Goal: Entertainment & Leisure: Consume media (video, audio)

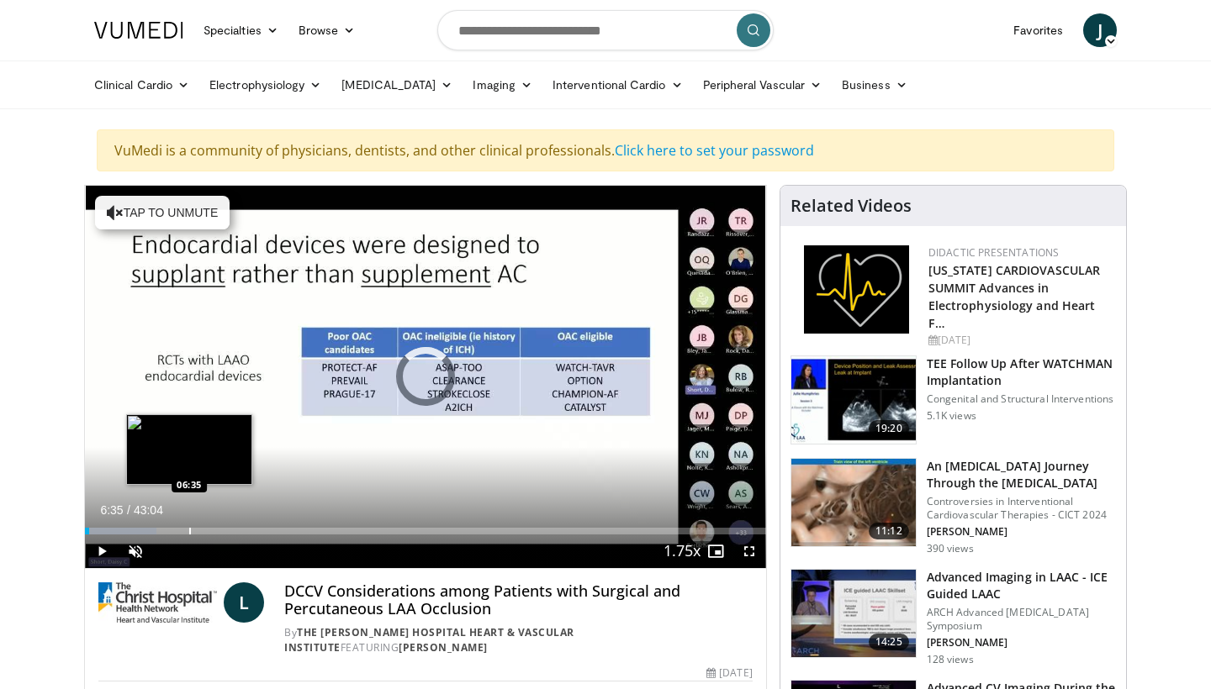
click at [189, 530] on div "Progress Bar" at bounding box center [190, 531] width 2 height 7
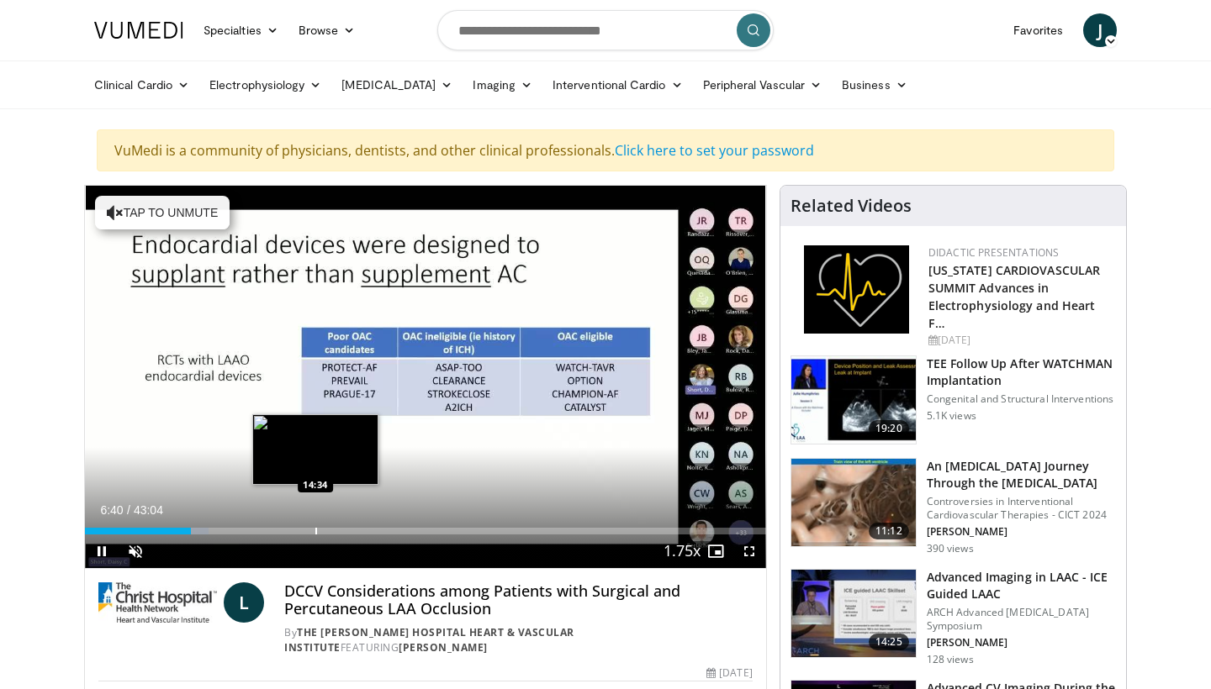
click at [315, 524] on div "Loaded : 18.20% 06:41 14:34" at bounding box center [425, 527] width 681 height 16
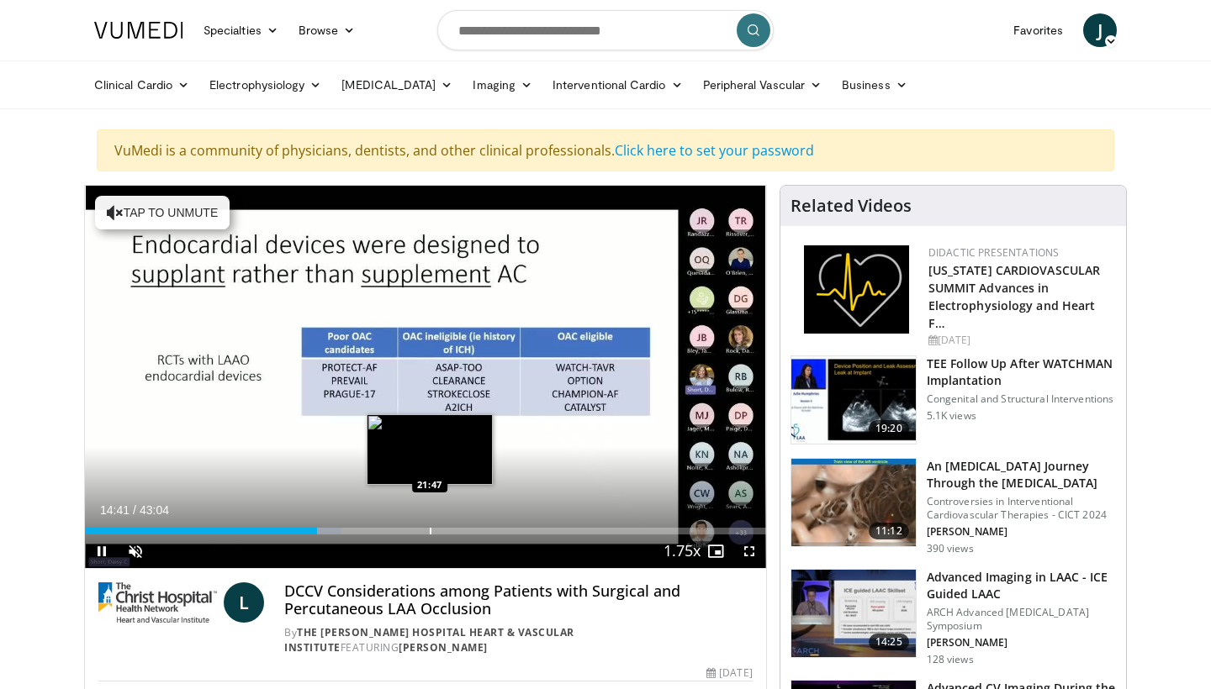
click at [430, 533] on div "Progress Bar" at bounding box center [431, 531] width 2 height 7
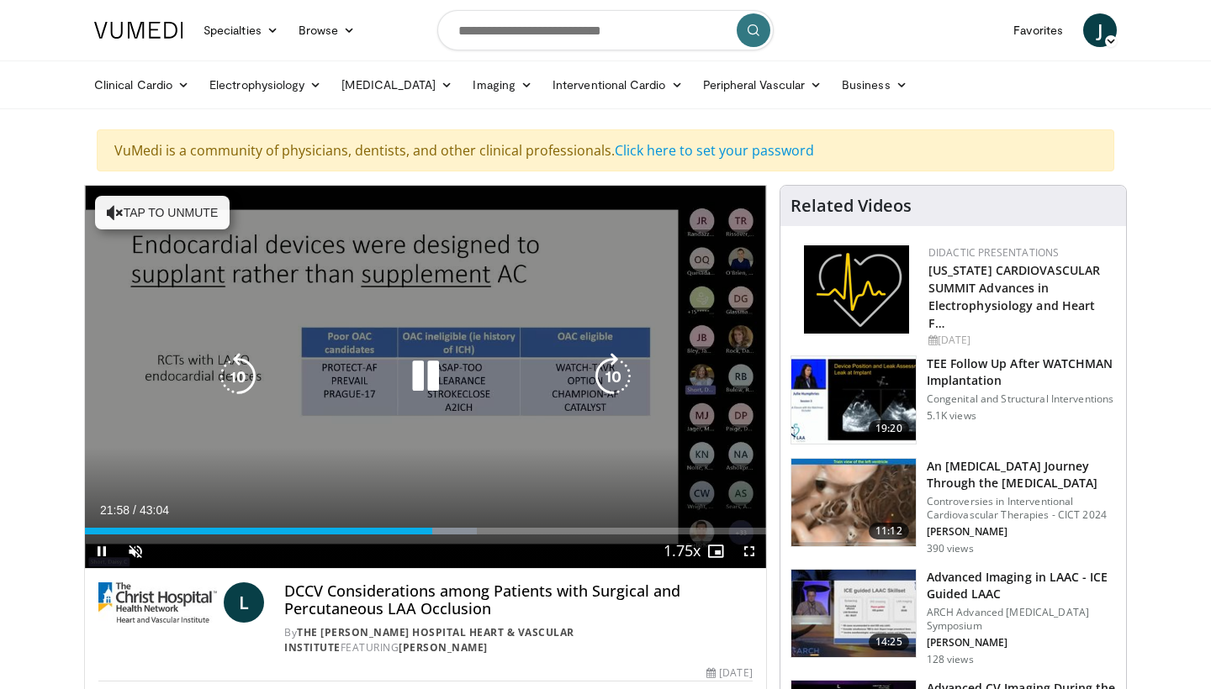
click at [183, 214] on button "Tap to unmute" at bounding box center [162, 213] width 135 height 34
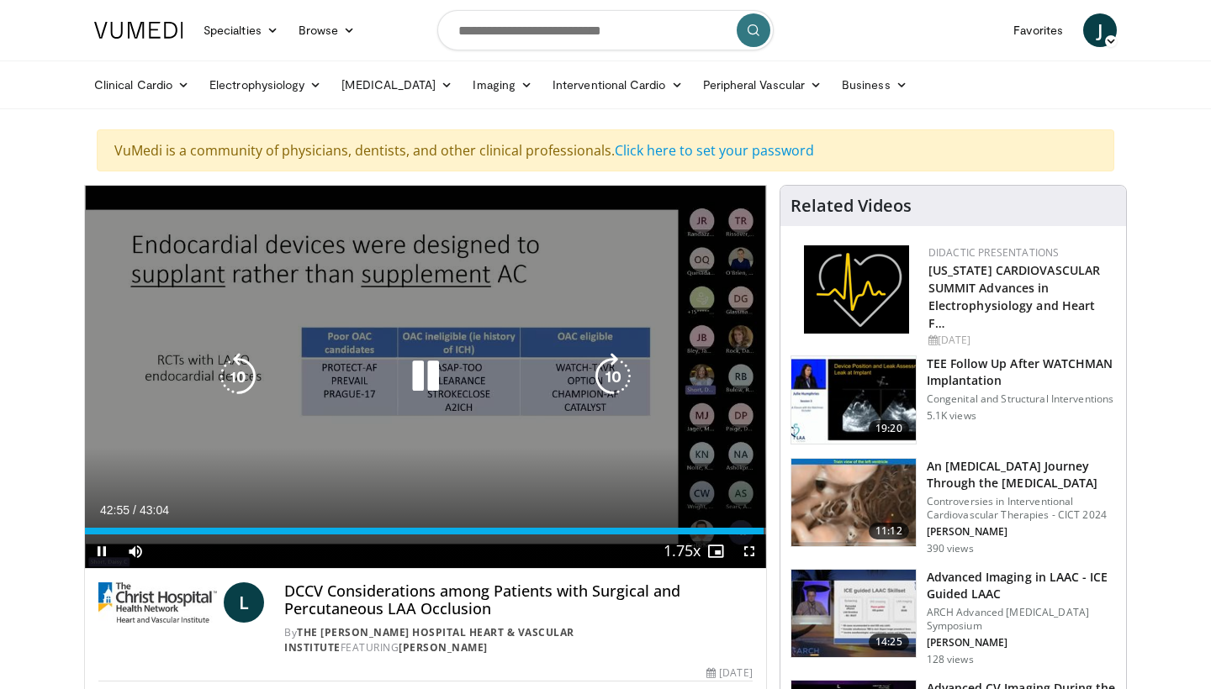
click at [430, 371] on icon "Video Player" at bounding box center [425, 376] width 47 height 47
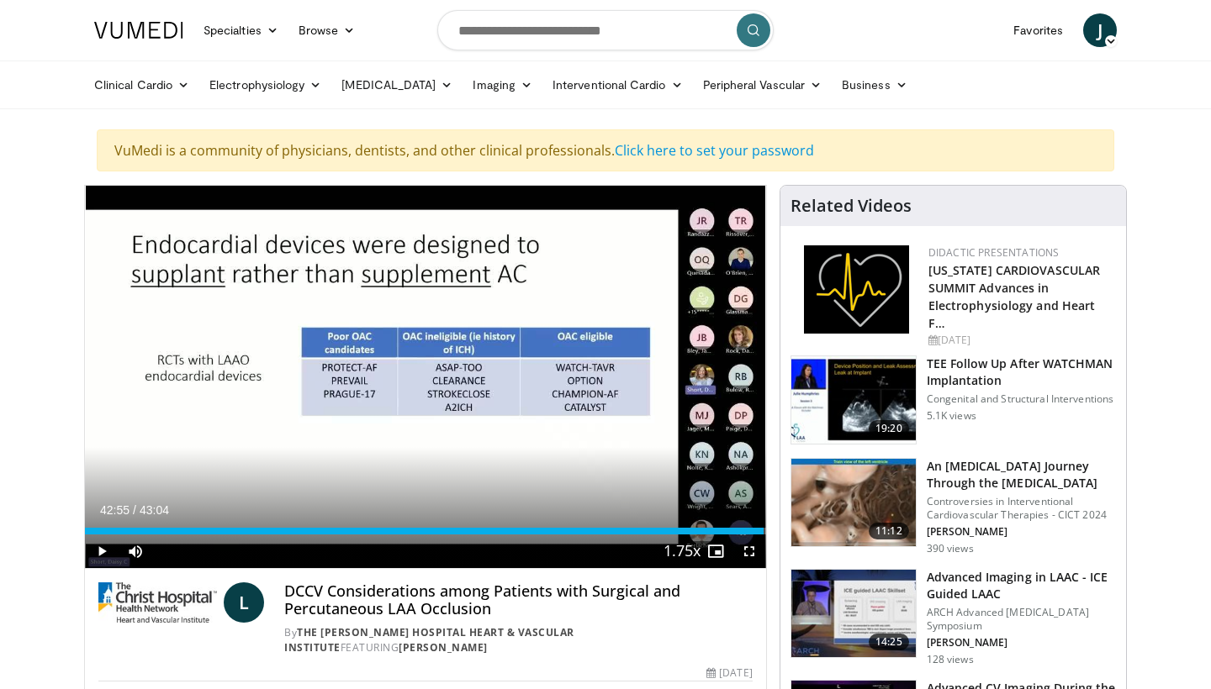
click at [749, 558] on span "Video Player" at bounding box center [749, 552] width 34 height 34
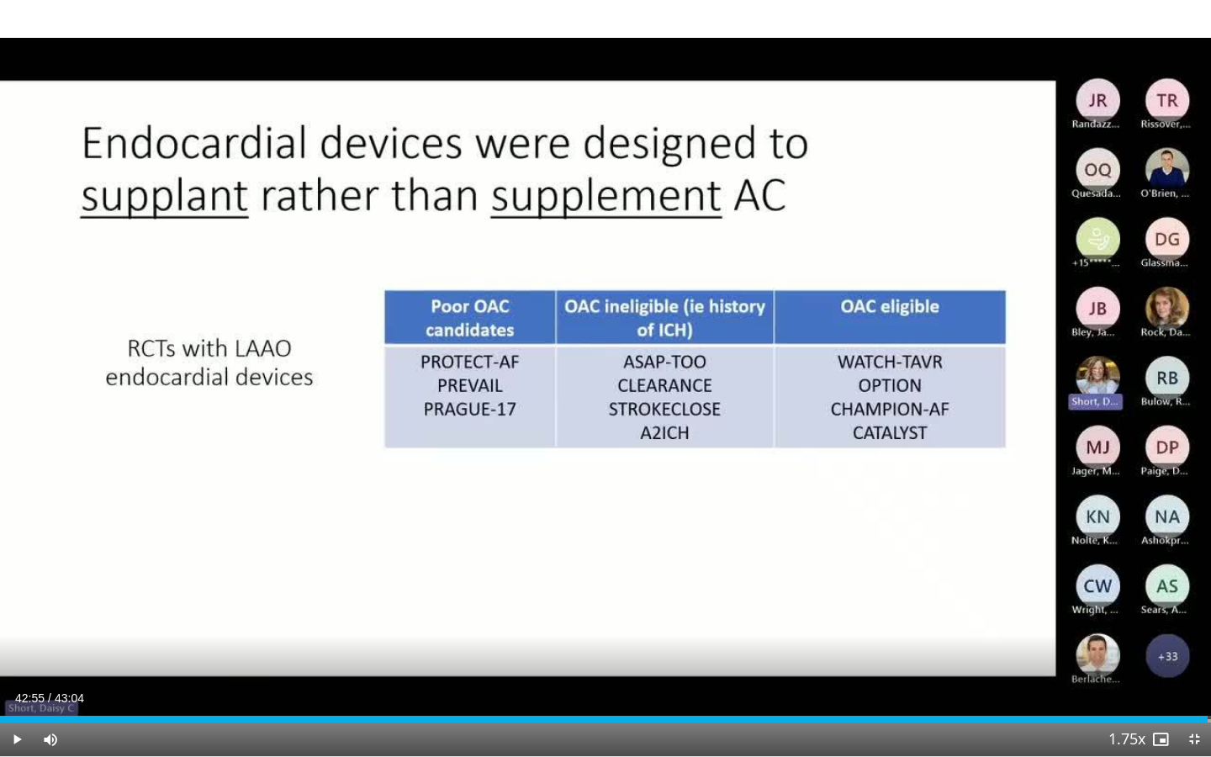
click at [1185, 689] on span "Video Player" at bounding box center [1194, 739] width 34 height 34
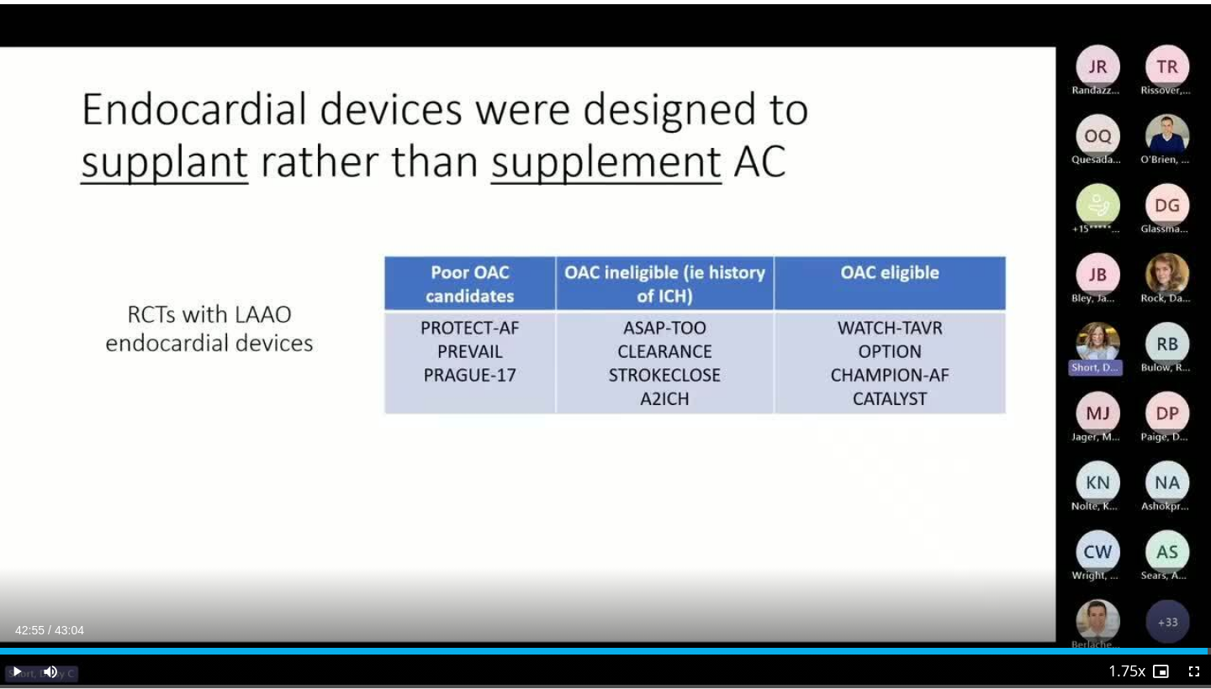
scroll to position [75, 0]
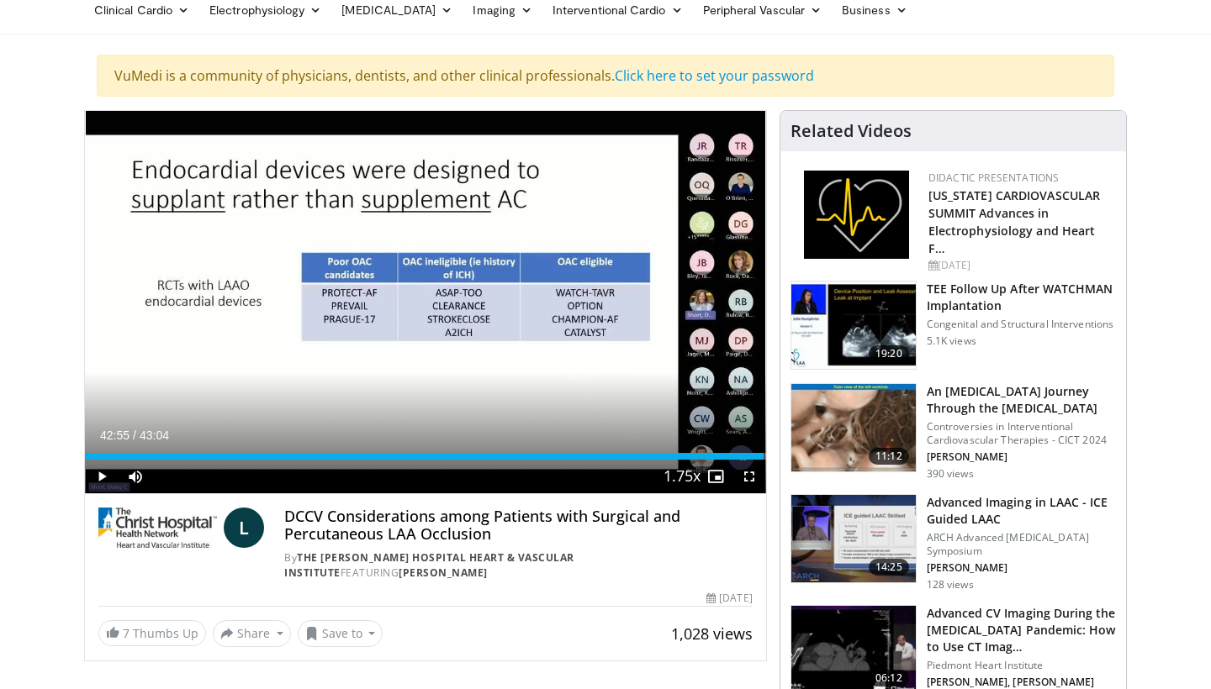
click at [103, 480] on span "Video Player" at bounding box center [102, 477] width 34 height 34
